Goal: Task Accomplishment & Management: Use online tool/utility

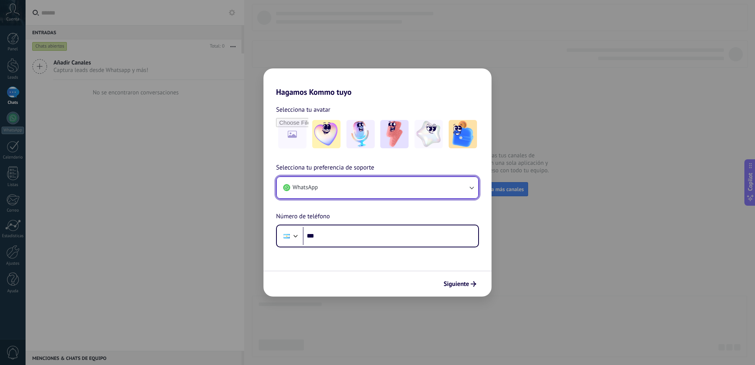
click at [365, 193] on button "WhatsApp" at bounding box center [377, 187] width 201 height 21
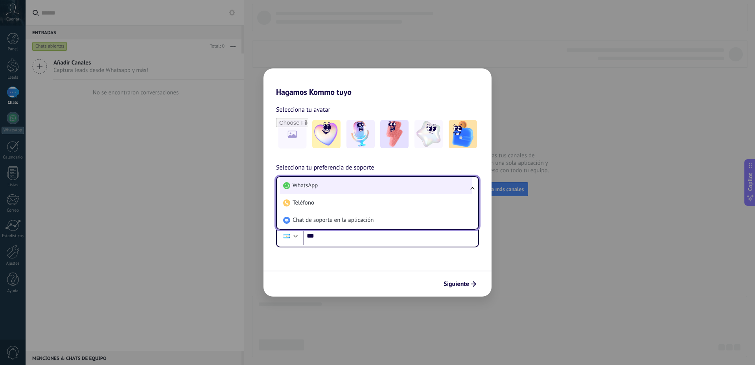
click at [367, 190] on li "WhatsApp" at bounding box center [376, 185] width 192 height 17
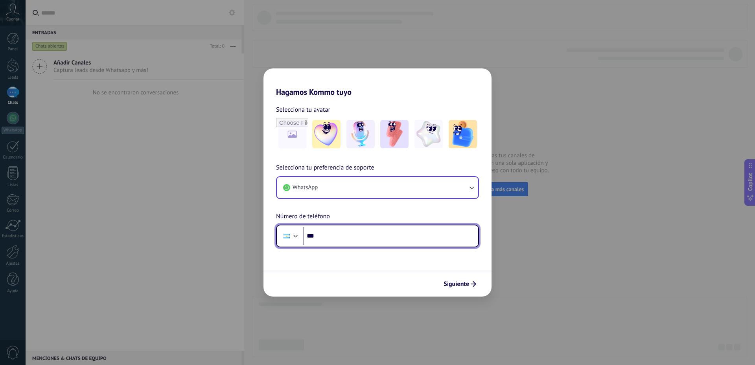
click at [373, 241] on input "***" at bounding box center [390, 236] width 175 height 18
type input "**********"
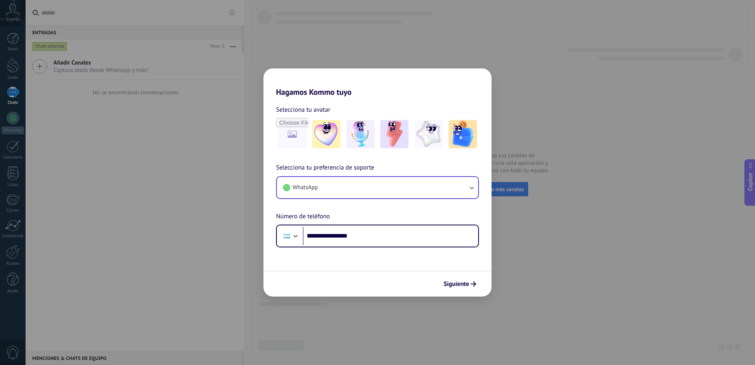
click at [491, 293] on div "Siguiente" at bounding box center [378, 284] width 228 height 26
click at [471, 286] on icon "submit" at bounding box center [474, 284] width 6 height 6
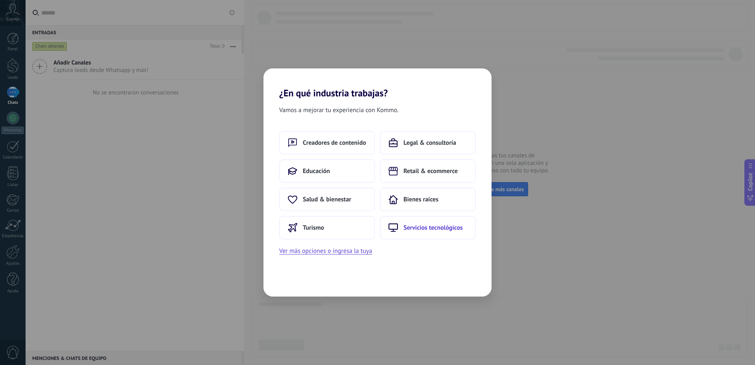
click at [413, 228] on span "Servicios tecnológicos" at bounding box center [433, 228] width 59 height 8
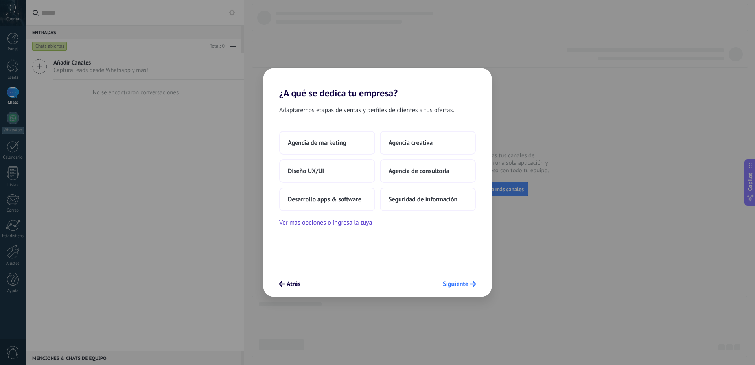
click at [463, 283] on span "Siguiente" at bounding box center [456, 284] width 26 height 6
click at [463, 286] on span "Siguiente" at bounding box center [456, 284] width 26 height 6
click at [422, 198] on span "Seguridad de información" at bounding box center [423, 199] width 69 height 8
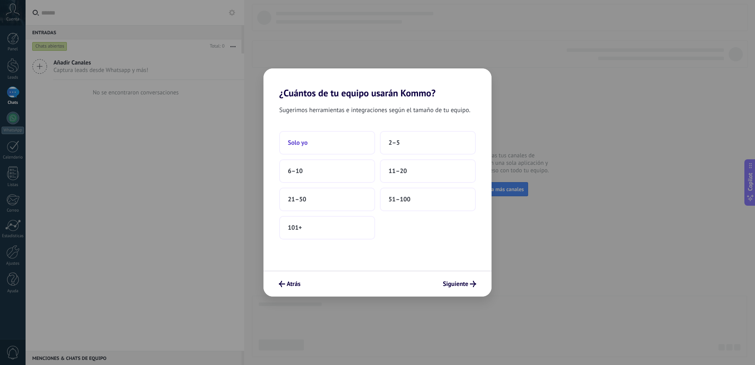
click at [332, 149] on button "Solo yo" at bounding box center [327, 143] width 96 height 24
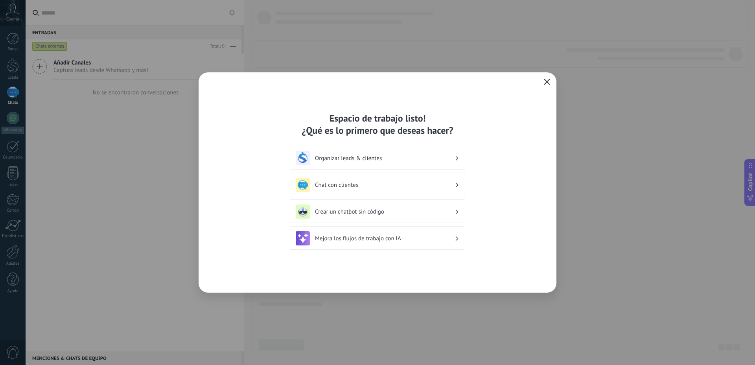
click at [545, 81] on icon "button" at bounding box center [547, 82] width 6 height 6
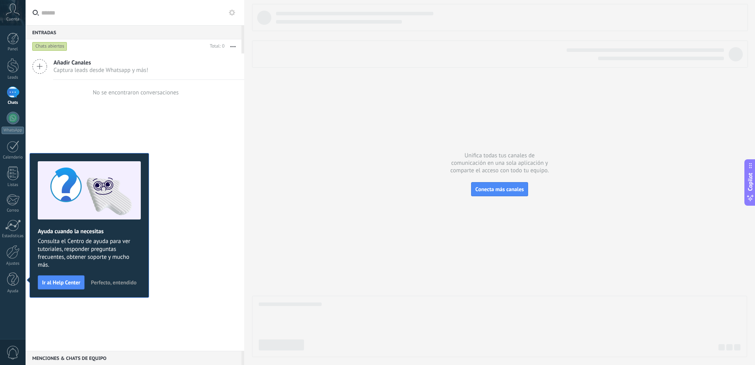
click at [116, 285] on span "Perfecto, entendido" at bounding box center [114, 283] width 46 height 6
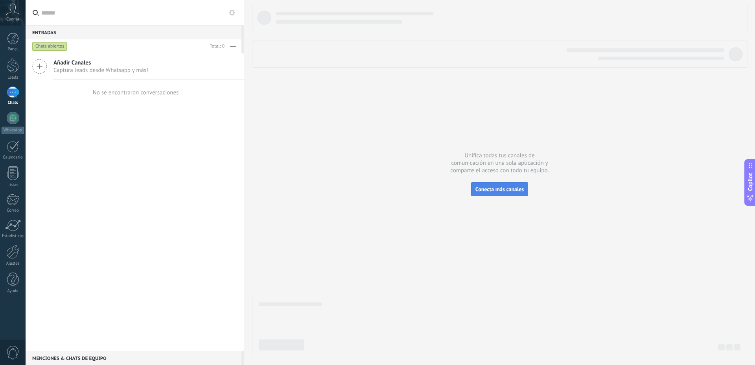
click at [501, 190] on span "Conecta más canales" at bounding box center [499, 189] width 48 height 7
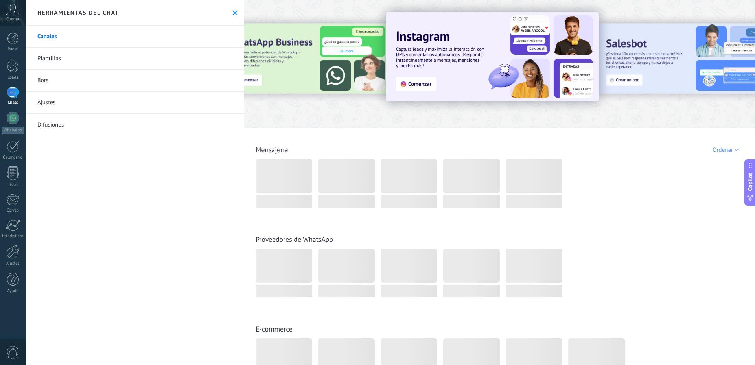
click at [286, 75] on div at bounding box center [307, 63] width 172 height 71
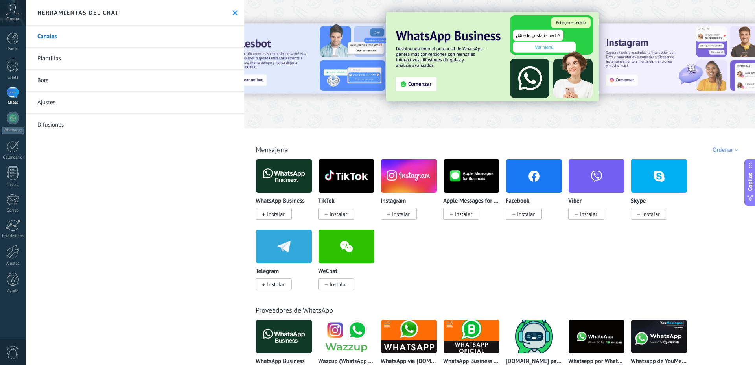
click at [280, 216] on span "Instalar" at bounding box center [276, 213] width 18 height 7
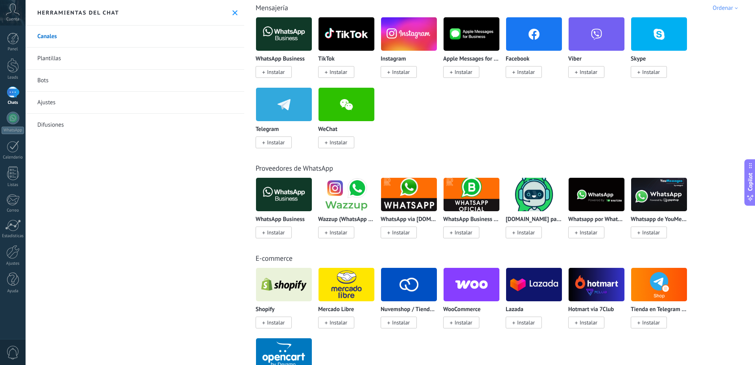
scroll to position [294, 0]
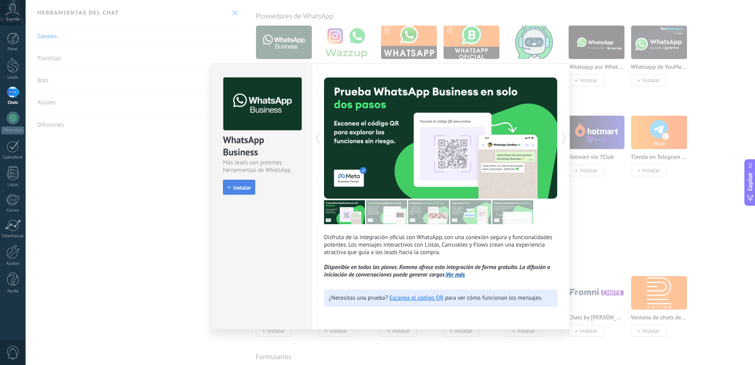
click at [240, 186] on span "Instalar" at bounding box center [242, 188] width 18 height 6
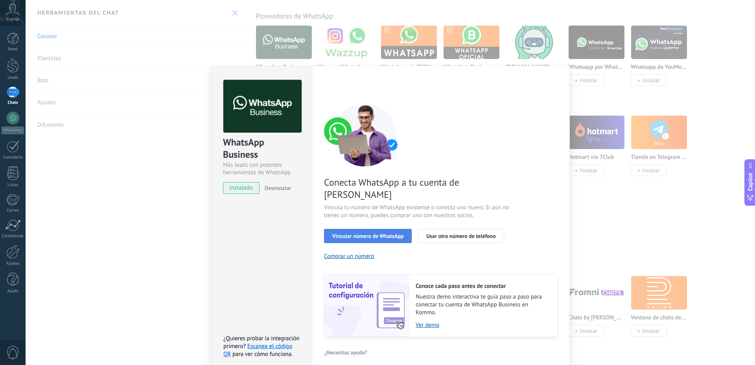
click at [381, 229] on button "Vincular número de WhatsApp" at bounding box center [368, 236] width 88 height 14
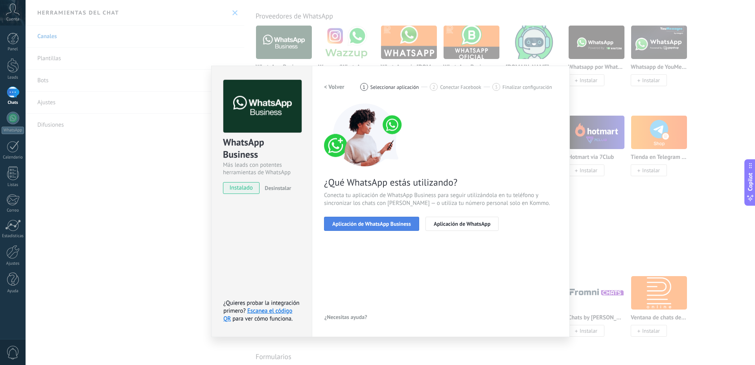
click at [381, 229] on button "Aplicación de WhatsApp Business" at bounding box center [371, 224] width 95 height 14
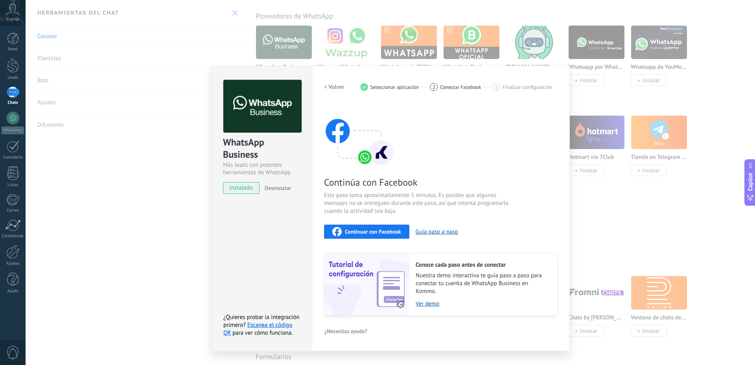
click at [179, 222] on div "WhatsApp Business Más leads con potentes herramientas de WhatsApp instalado Des…" at bounding box center [391, 182] width 730 height 365
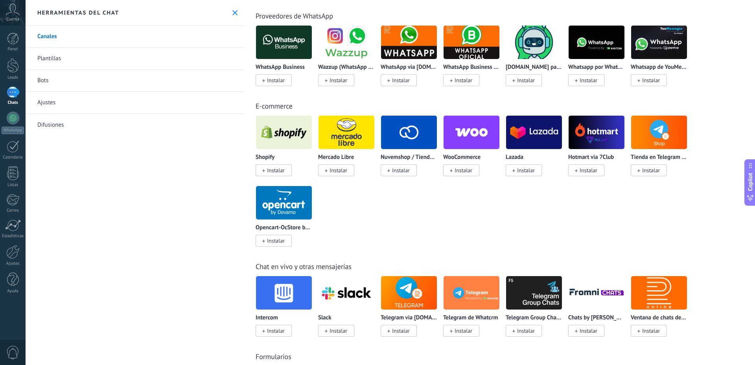
click at [350, 44] on img at bounding box center [347, 42] width 56 height 38
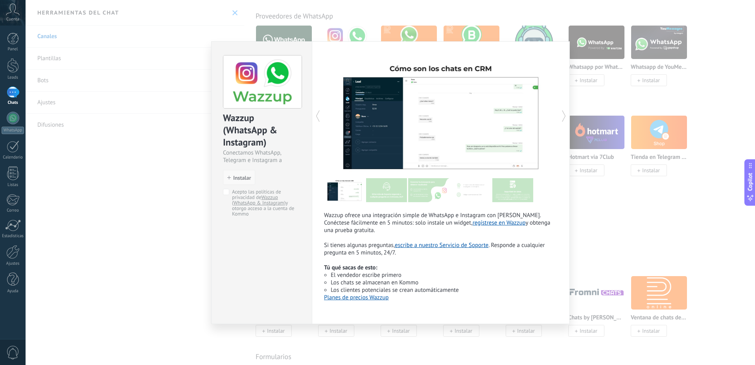
click at [230, 179] on icon "button" at bounding box center [229, 178] width 4 height 4
click at [242, 176] on span "Instalar" at bounding box center [242, 178] width 18 height 6
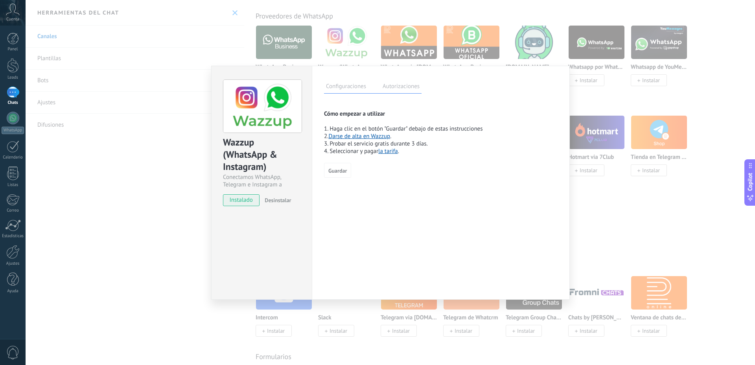
click at [285, 201] on span "Desinstalar" at bounding box center [278, 200] width 26 height 7
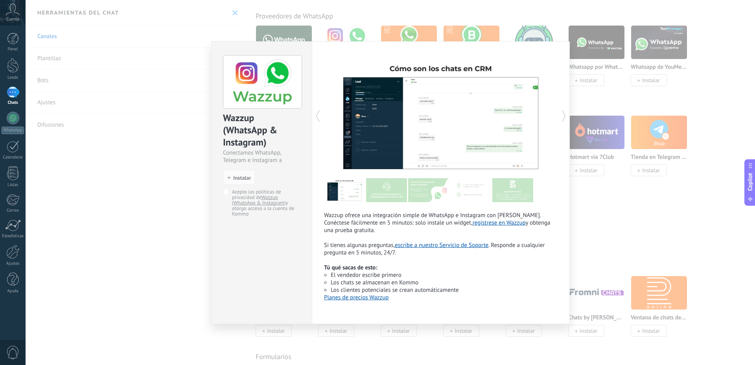
click at [173, 229] on div "Wazzup (WhatsApp & Instagram) Conectamos WhatsApp, Telegram e Instagram a Kommo…" at bounding box center [391, 182] width 730 height 365
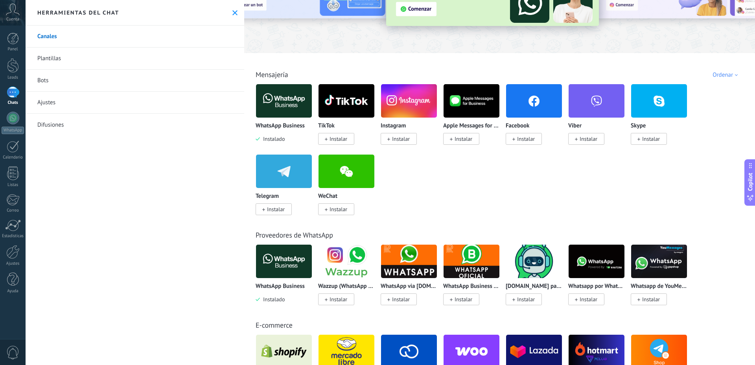
scroll to position [75, 0]
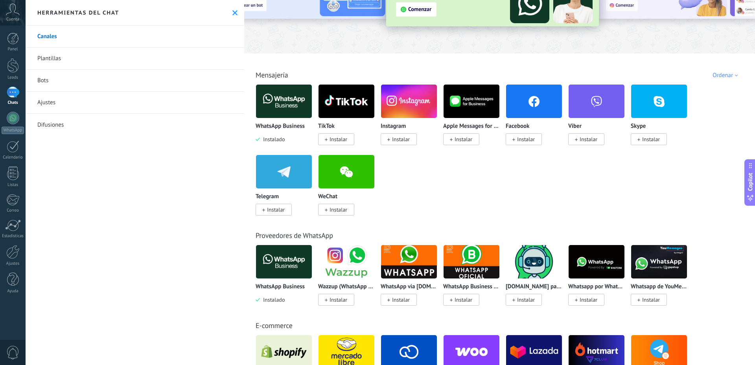
click at [473, 256] on img at bounding box center [472, 262] width 56 height 38
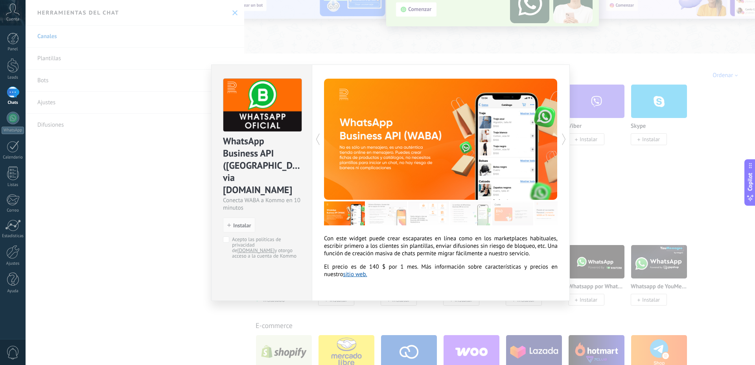
click at [380, 214] on img at bounding box center [386, 213] width 41 height 24
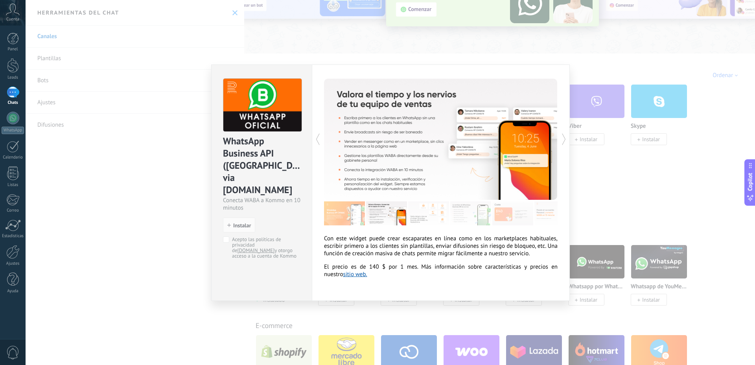
click at [430, 216] on img at bounding box center [428, 213] width 41 height 24
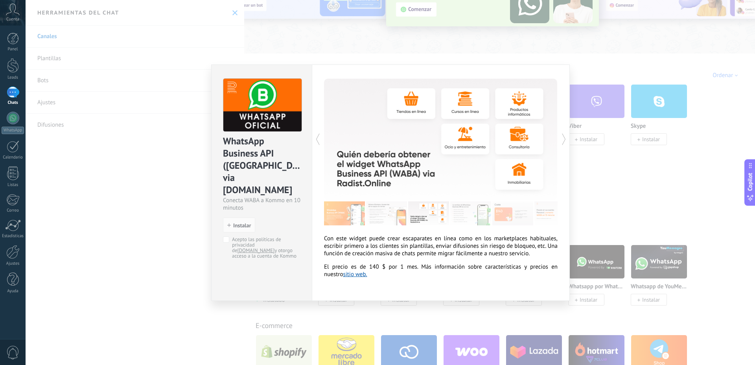
click at [463, 217] on img at bounding box center [470, 213] width 41 height 24
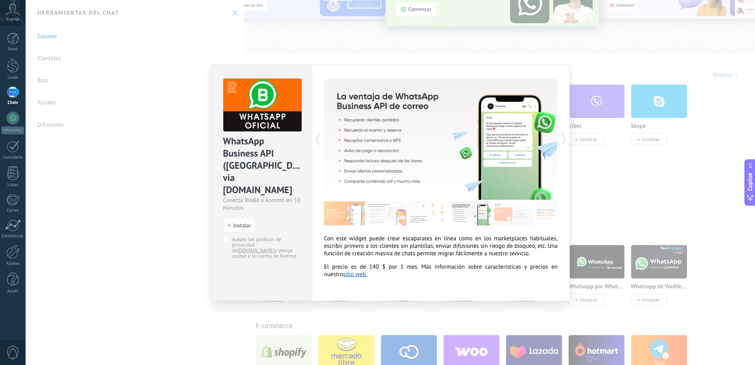
click at [498, 217] on img at bounding box center [512, 213] width 41 height 24
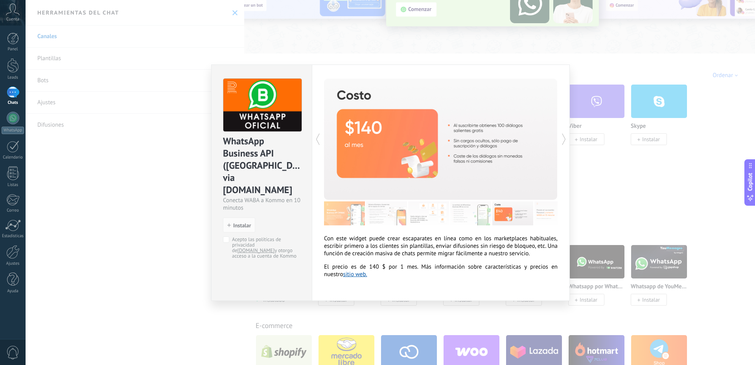
click at [545, 214] on img at bounding box center [554, 213] width 41 height 24
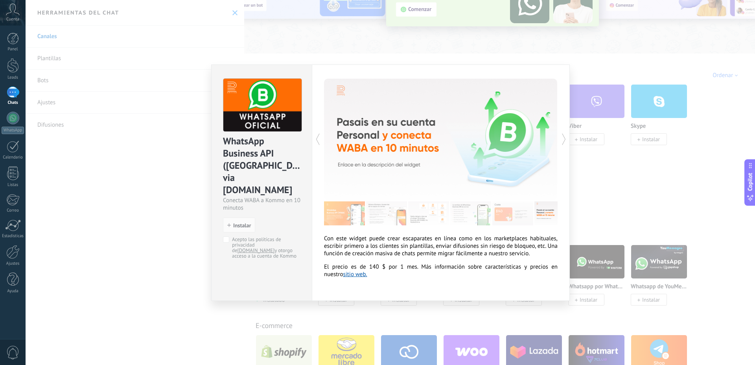
click at [617, 189] on div "WhatsApp Business API (WABA) via Radist.Online Conecta WABA a Kommo en 10 minut…" at bounding box center [391, 182] width 730 height 365
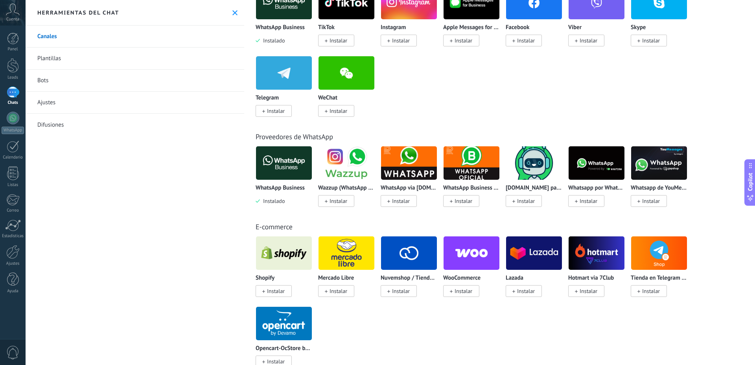
scroll to position [174, 0]
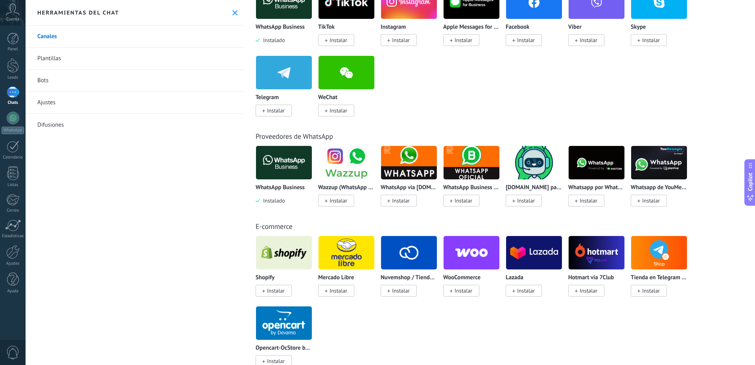
click at [595, 164] on img at bounding box center [597, 163] width 56 height 38
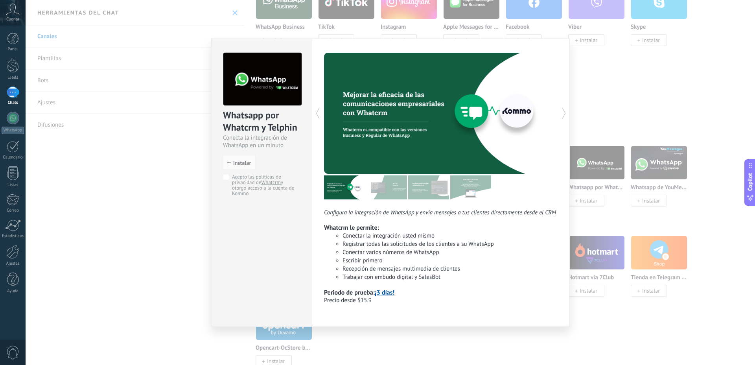
click at [645, 110] on div "Whatsapp por Whatcrm y Telphin Conecta la integración de WhatsApp en un minuto …" at bounding box center [391, 182] width 730 height 365
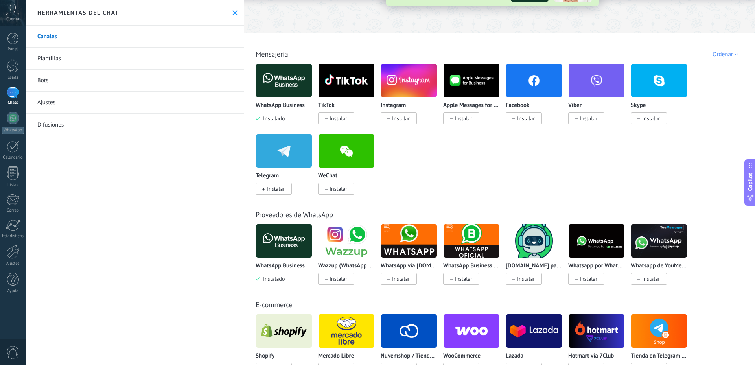
scroll to position [109, 0]
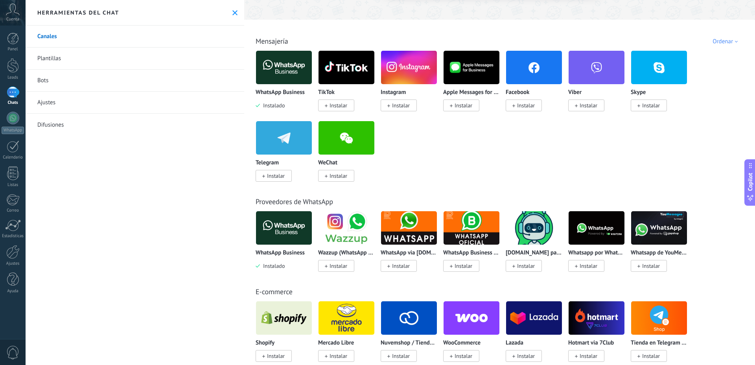
click at [407, 233] on img at bounding box center [409, 228] width 56 height 38
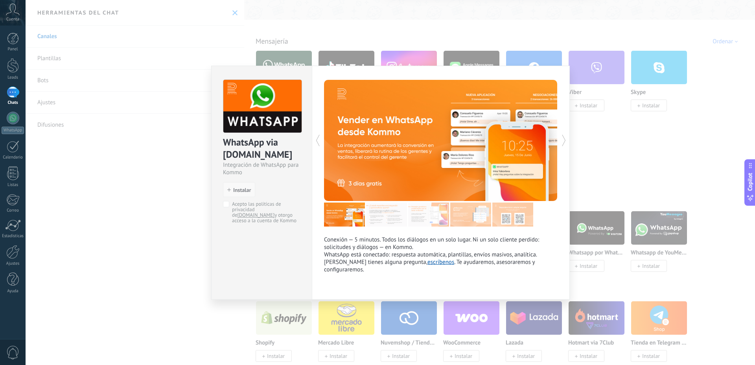
click at [236, 188] on span "Instalar" at bounding box center [242, 190] width 18 height 6
click at [237, 188] on span "Instalar" at bounding box center [242, 190] width 18 height 6
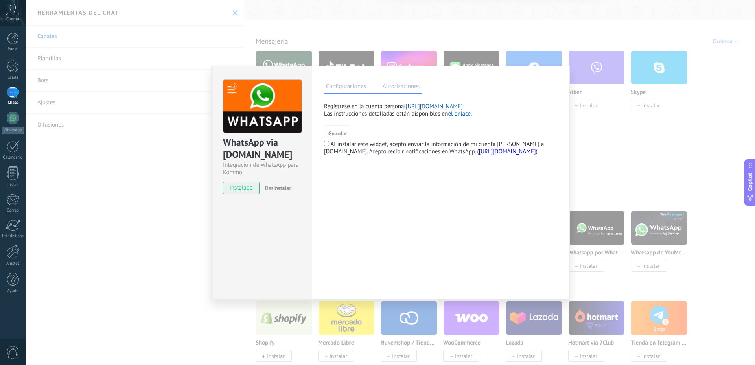
click at [386, 165] on div "Configuraciones Autorizaciones Esta pestaña registra a los usuarios que han con…" at bounding box center [441, 183] width 258 height 234
click at [334, 131] on span "Guardar" at bounding box center [337, 134] width 18 height 6
click at [339, 129] on button "Guardar" at bounding box center [337, 132] width 27 height 15
click at [337, 133] on span "Guardar" at bounding box center [337, 134] width 18 height 6
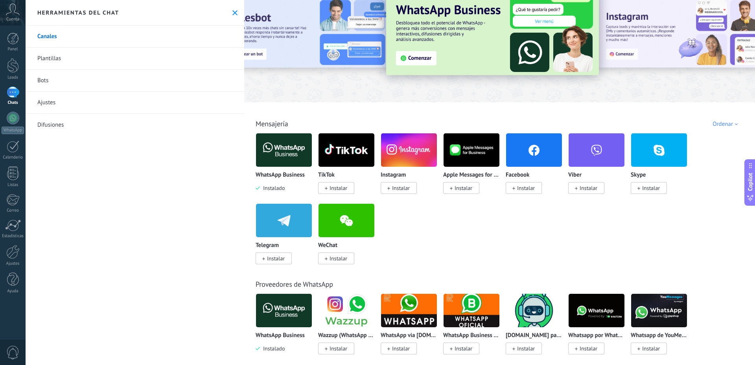
scroll to position [0, 0]
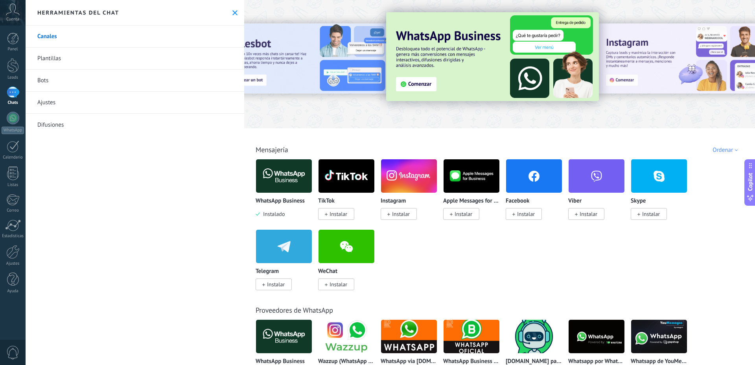
click at [68, 35] on link "Canales" at bounding box center [135, 37] width 219 height 22
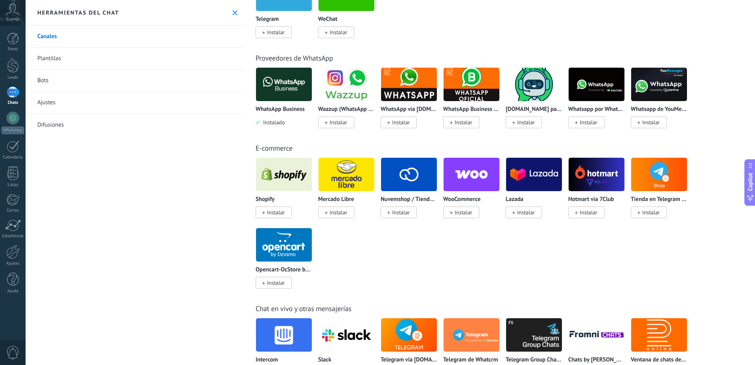
scroll to position [259, 0]
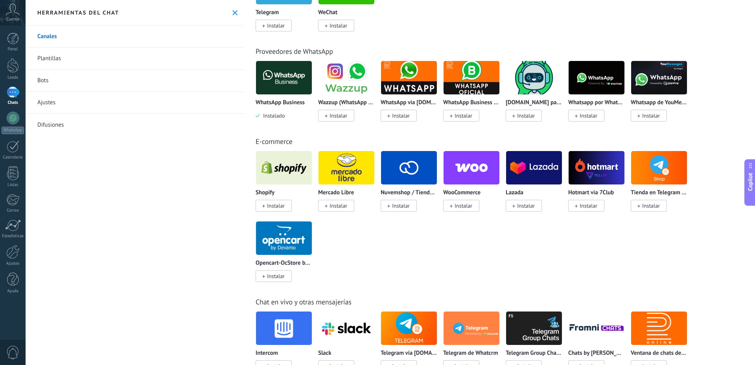
click at [411, 79] on img at bounding box center [409, 78] width 56 height 38
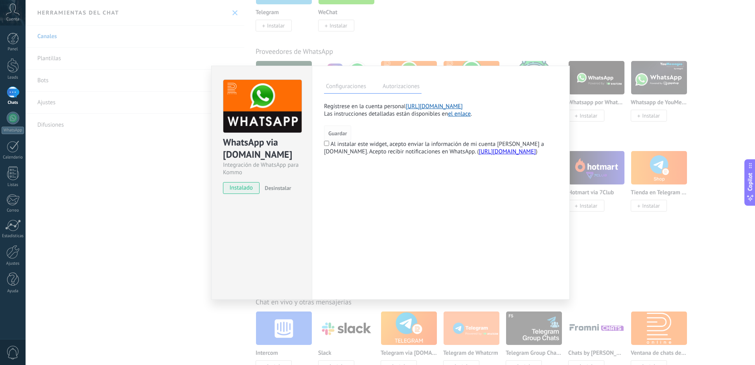
click at [341, 134] on span "Guardar" at bounding box center [337, 134] width 18 height 6
click at [333, 137] on button "Guardar" at bounding box center [337, 132] width 27 height 15
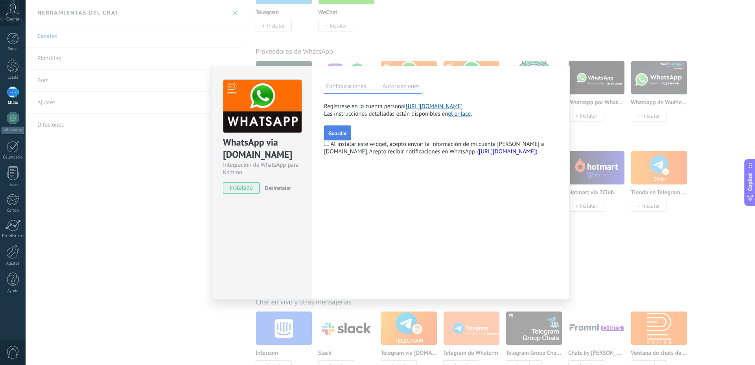
click at [337, 133] on span "Guardar" at bounding box center [337, 134] width 18 height 6
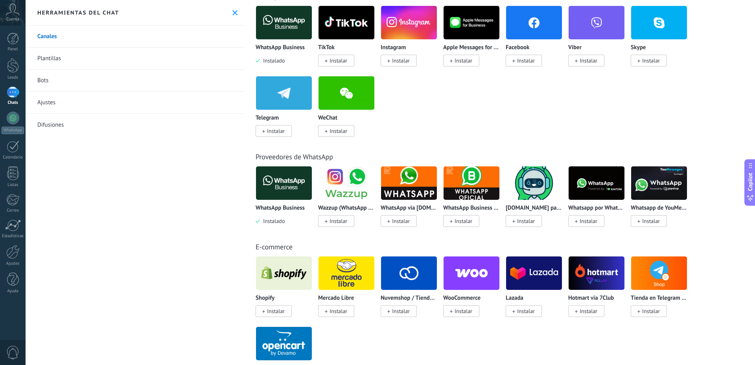
scroll to position [146, 0]
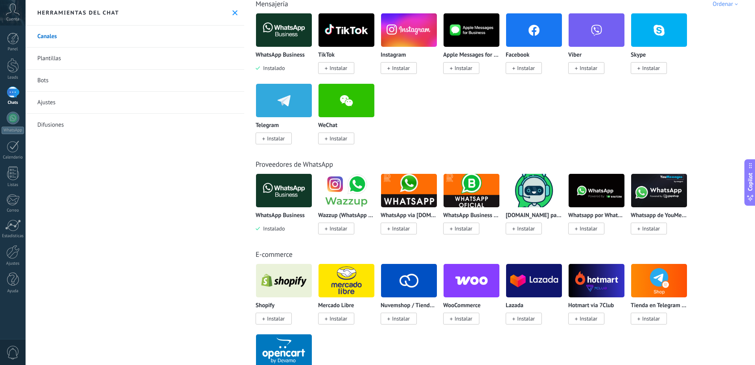
click at [461, 189] on img at bounding box center [472, 190] width 56 height 38
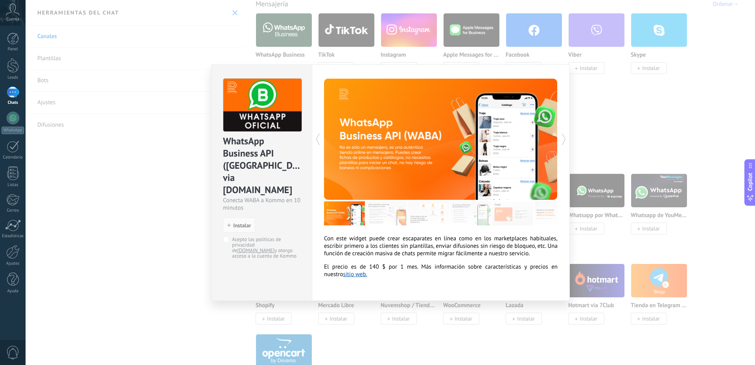
click at [399, 191] on div at bounding box center [382, 139] width 117 height 121
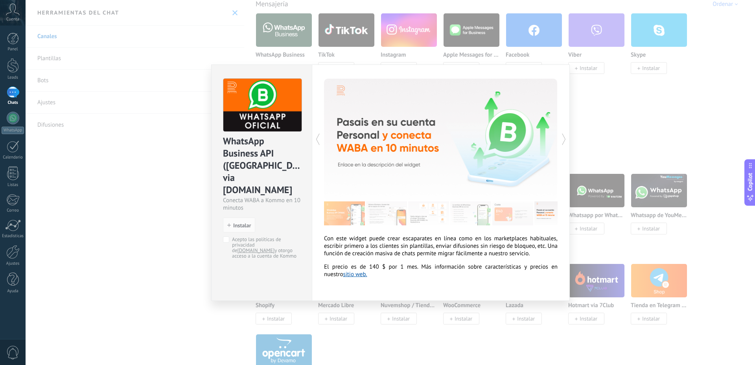
click at [588, 130] on div "WhatsApp Business API (WABA) via Radist.Online Conecta WABA a Kommo en 10 minut…" at bounding box center [391, 182] width 730 height 365
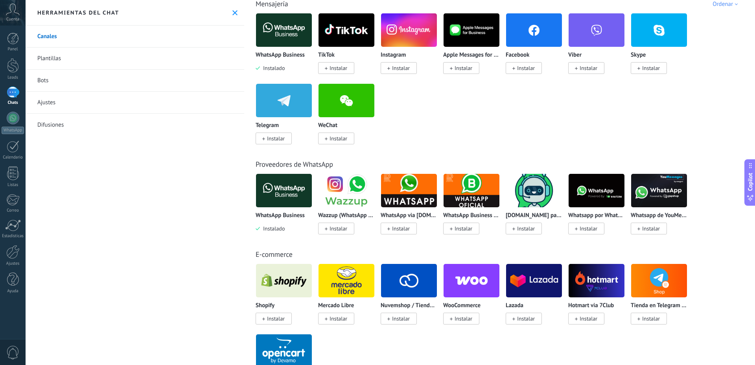
click at [408, 188] on img at bounding box center [409, 190] width 56 height 38
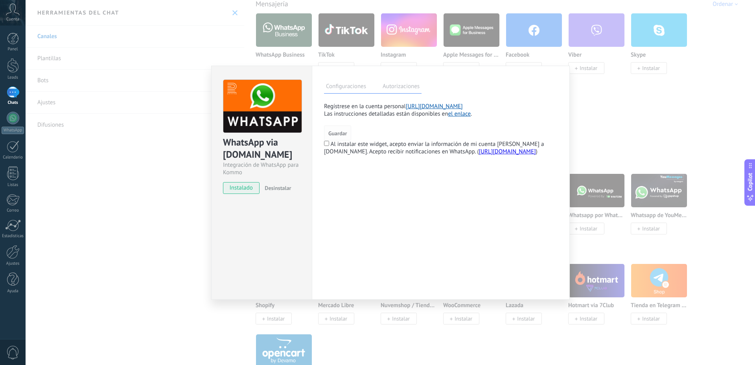
click at [343, 131] on span "Guardar" at bounding box center [337, 134] width 18 height 6
click at [370, 142] on label "Al instalar este widget, acepto enviar la información de mi cuenta Kommo a Radi…" at bounding box center [434, 147] width 220 height 15
click at [371, 146] on label "Al instalar este widget, acepto enviar la información de mi cuenta Kommo a Radi…" at bounding box center [434, 147] width 220 height 15
click at [371, 147] on label "Al instalar este widget, acepto enviar la información de mi cuenta Kommo a Radi…" at bounding box center [434, 147] width 220 height 15
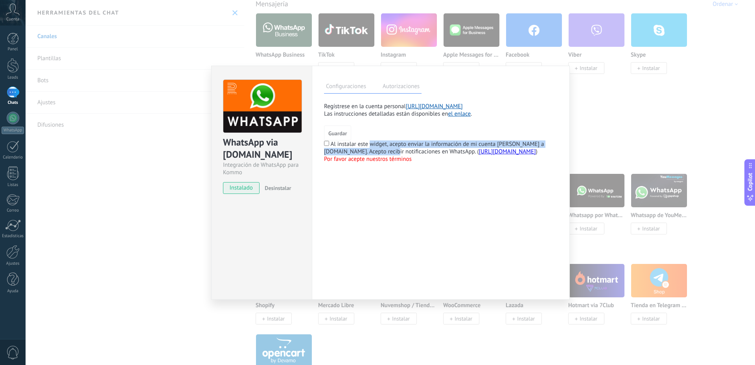
click at [373, 149] on label "Al instalar este widget, acepto enviar la información de mi cuenta Kommo a Radi…" at bounding box center [434, 147] width 220 height 15
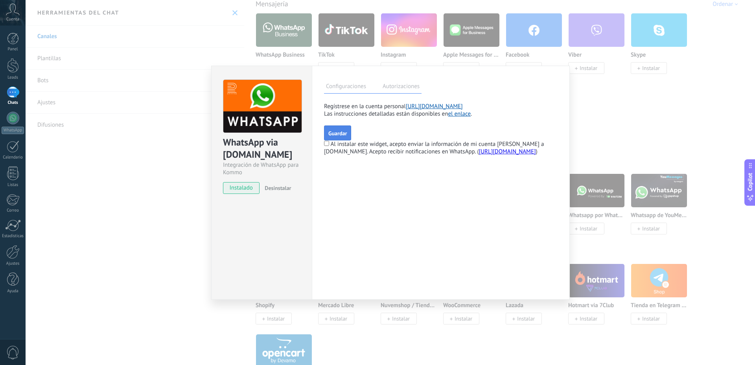
click at [333, 135] on span "Guardar" at bounding box center [337, 134] width 18 height 6
click at [245, 192] on span "instalado" at bounding box center [241, 188] width 36 height 12
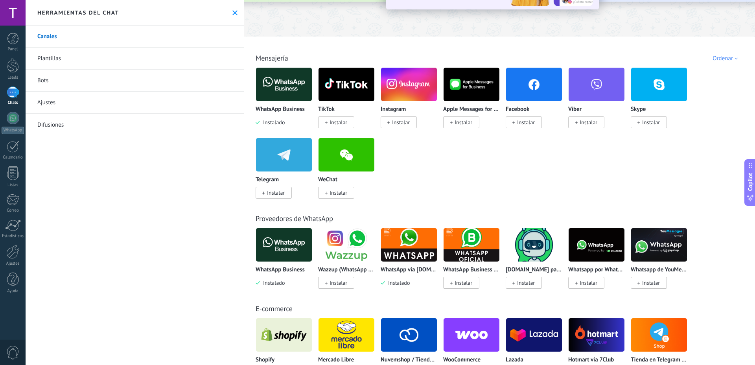
scroll to position [91, 0]
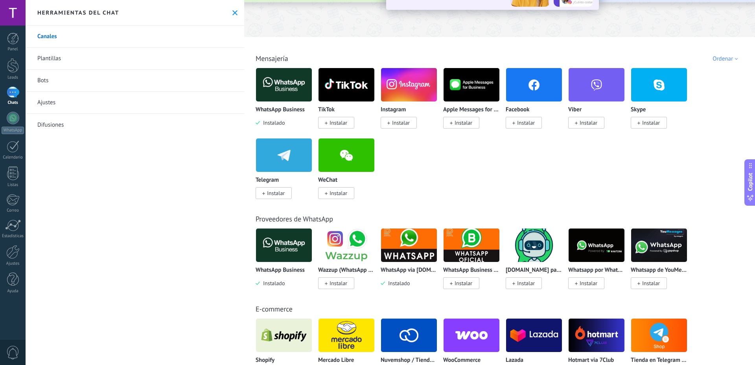
click at [417, 252] on img at bounding box center [409, 245] width 56 height 38
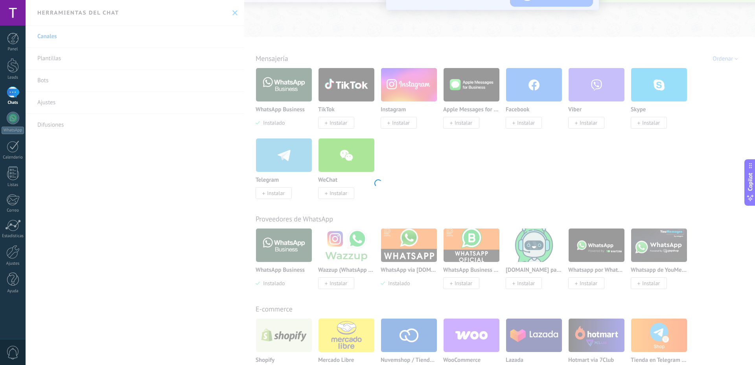
click at [14, 94] on div at bounding box center [13, 92] width 13 height 11
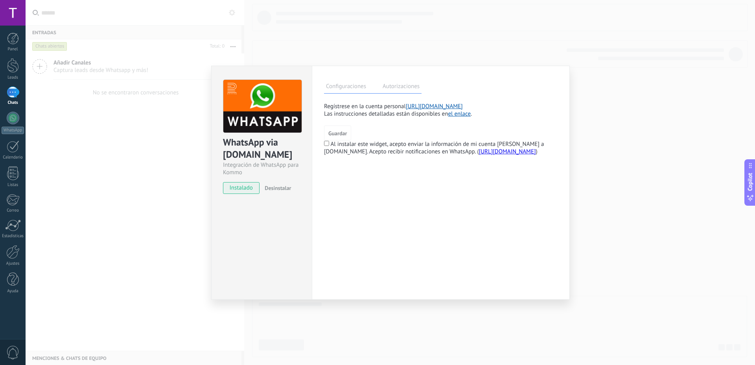
click at [251, 186] on span "instalado" at bounding box center [241, 188] width 36 height 12
click at [360, 189] on div "Configuraciones Autorizaciones Esta pestaña registra a los usuarios que han con…" at bounding box center [441, 183] width 258 height 234
click at [110, 193] on div "WhatsApp via [DOMAIN_NAME] Integración de WhatsApp para Kommo instalado Desinst…" at bounding box center [391, 182] width 730 height 365
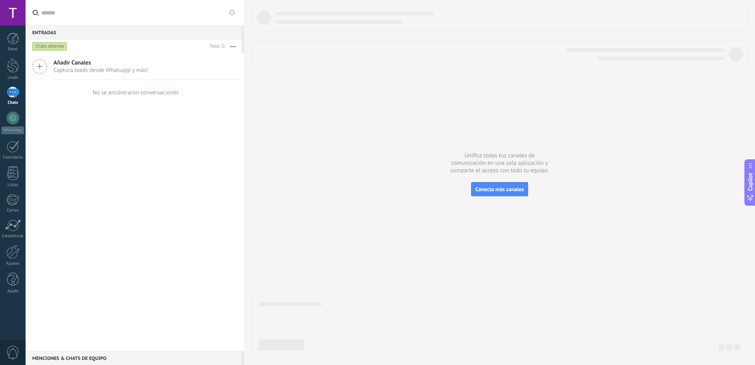
click at [96, 72] on span "Captura leads desde Whatsapp y más!" at bounding box center [100, 69] width 95 height 7
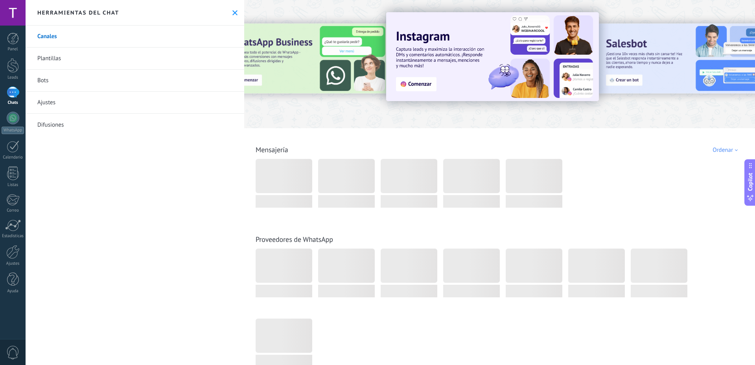
click at [236, 11] on div "Herramientas del chat" at bounding box center [135, 13] width 219 height 26
click at [234, 13] on icon at bounding box center [234, 12] width 5 height 5
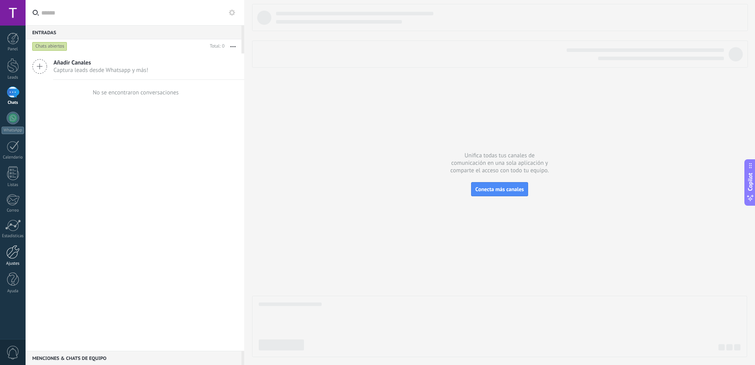
click at [11, 258] on div at bounding box center [12, 252] width 13 height 14
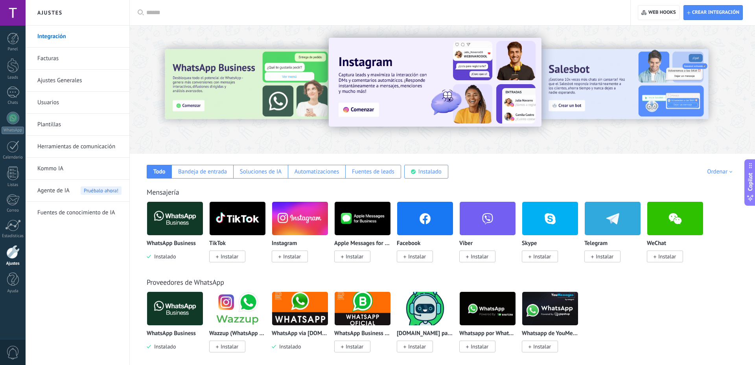
click at [60, 192] on span "Agente de IA" at bounding box center [53, 191] width 32 height 22
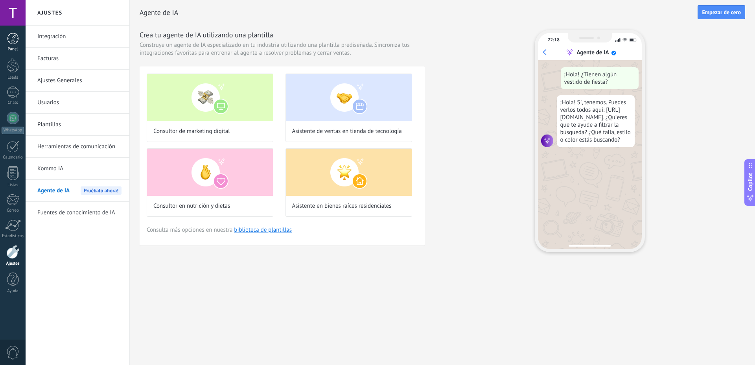
click at [14, 42] on div at bounding box center [13, 39] width 12 height 12
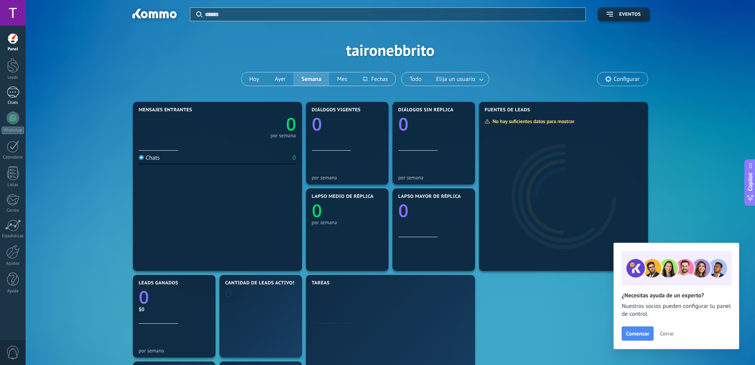
click at [11, 94] on div at bounding box center [13, 92] width 13 height 11
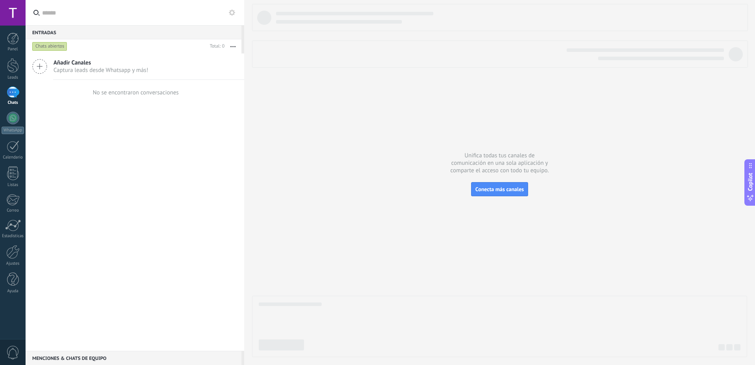
click at [235, 104] on div "No se encontraron conversaciones" at bounding box center [135, 92] width 219 height 25
click at [35, 68] on icon at bounding box center [39, 66] width 15 height 15
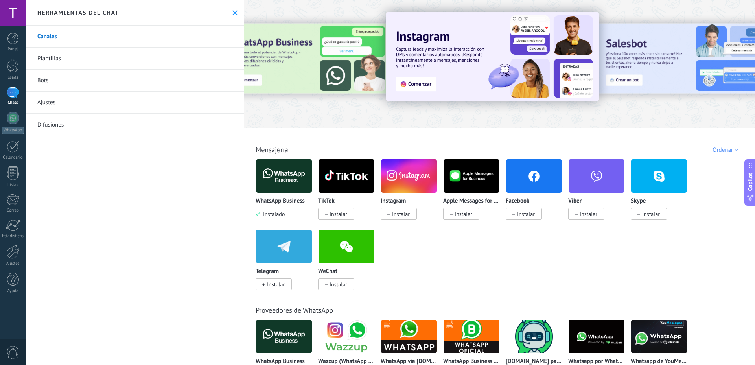
scroll to position [104, 0]
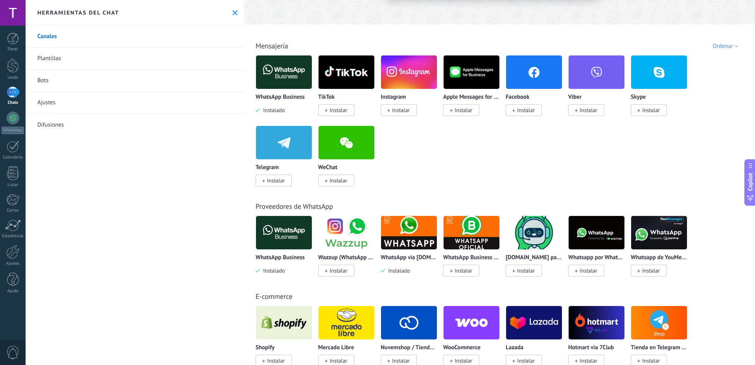
click at [404, 244] on img at bounding box center [409, 233] width 56 height 38
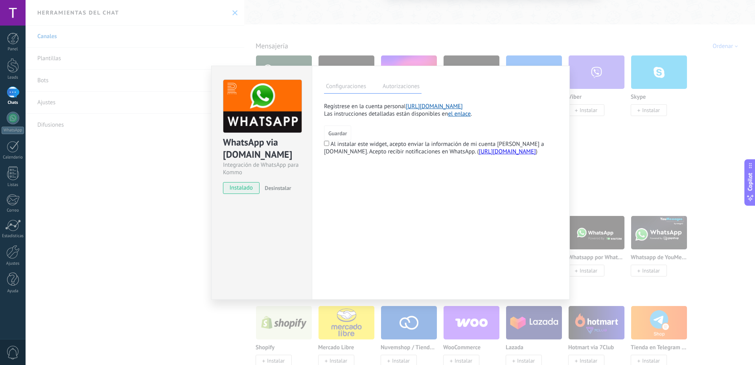
click at [233, 186] on span "instalado" at bounding box center [241, 188] width 36 height 12
click at [234, 191] on span "instalado" at bounding box center [241, 188] width 36 height 12
click at [442, 104] on link "[URL][DOMAIN_NAME]" at bounding box center [434, 106] width 57 height 7
